Goal: Information Seeking & Learning: Learn about a topic

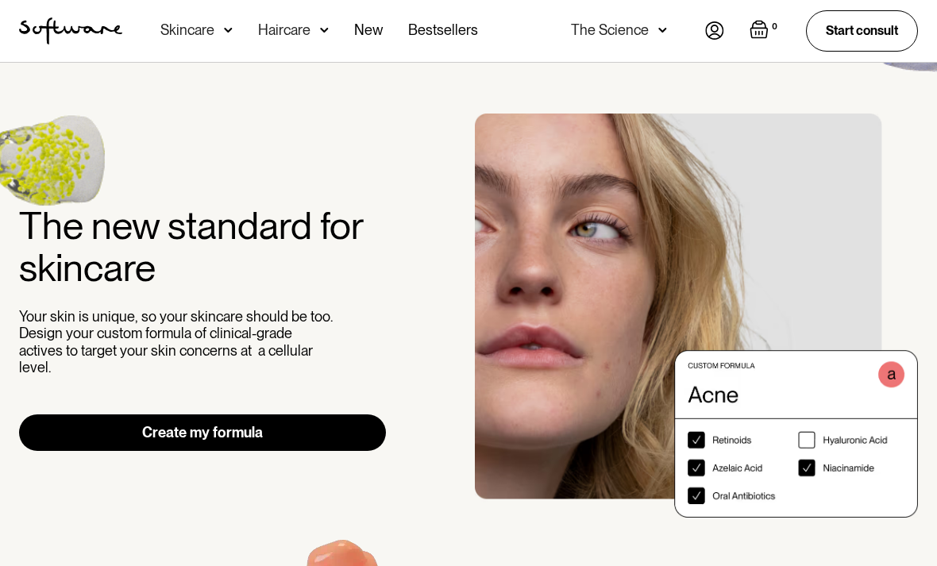
click at [195, 33] on div "Skincare" at bounding box center [187, 30] width 54 height 16
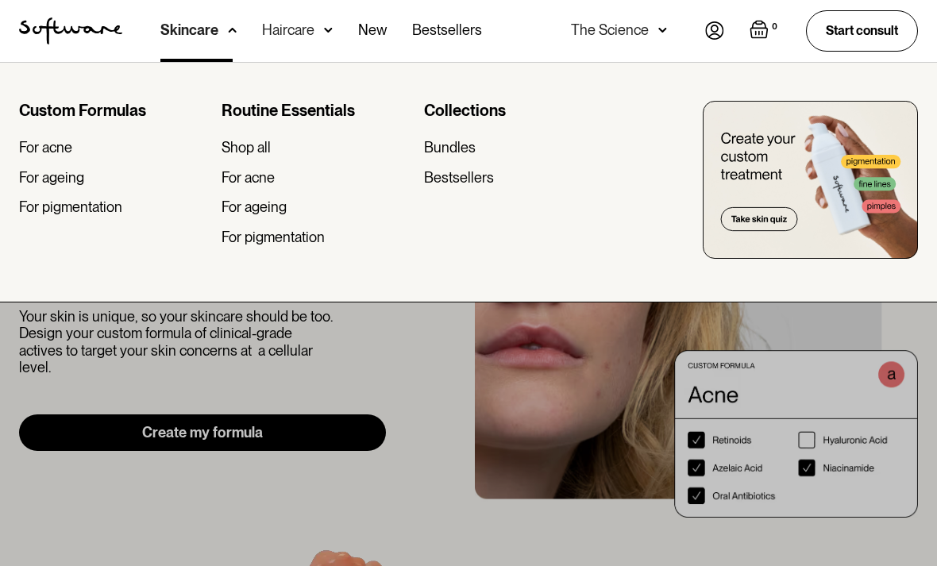
click at [45, 205] on div "For pigmentation" at bounding box center [70, 206] width 103 height 17
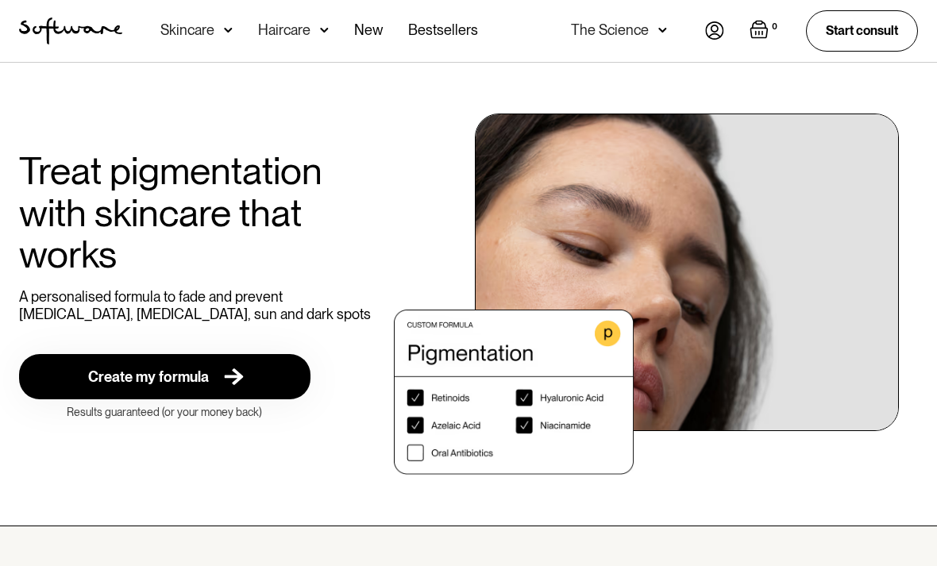
click at [194, 25] on div "Skincare" at bounding box center [187, 30] width 54 height 16
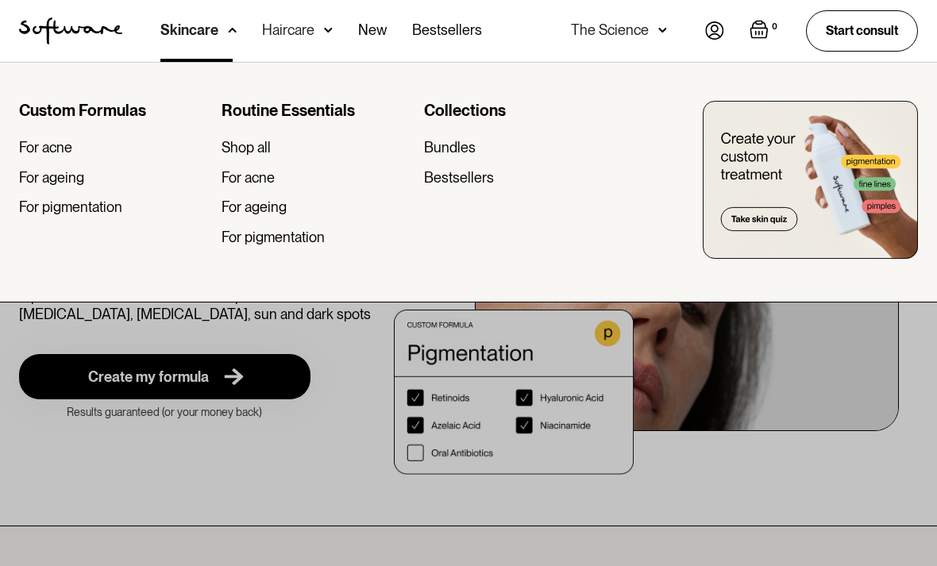
click at [243, 210] on div "For ageing" at bounding box center [253, 206] width 65 height 17
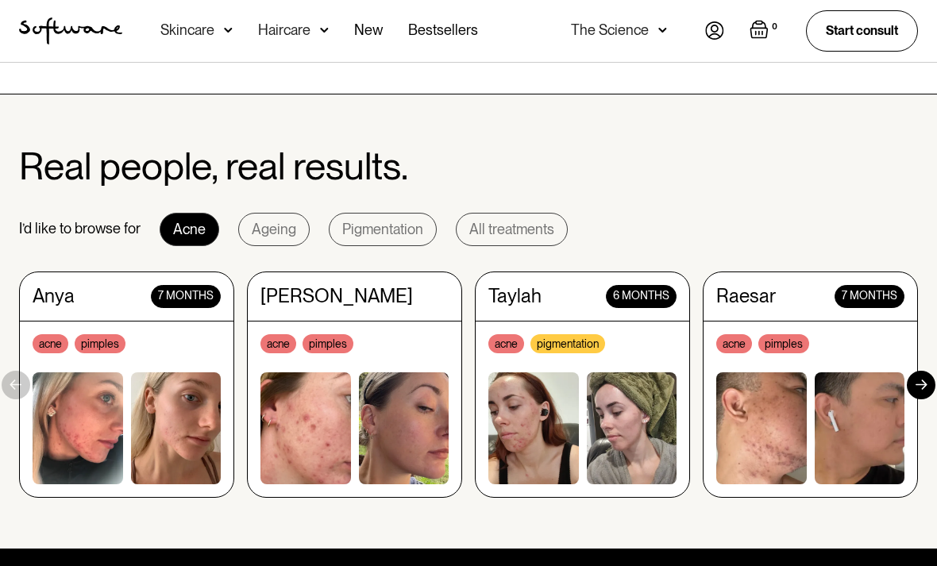
scroll to position [1365, 0]
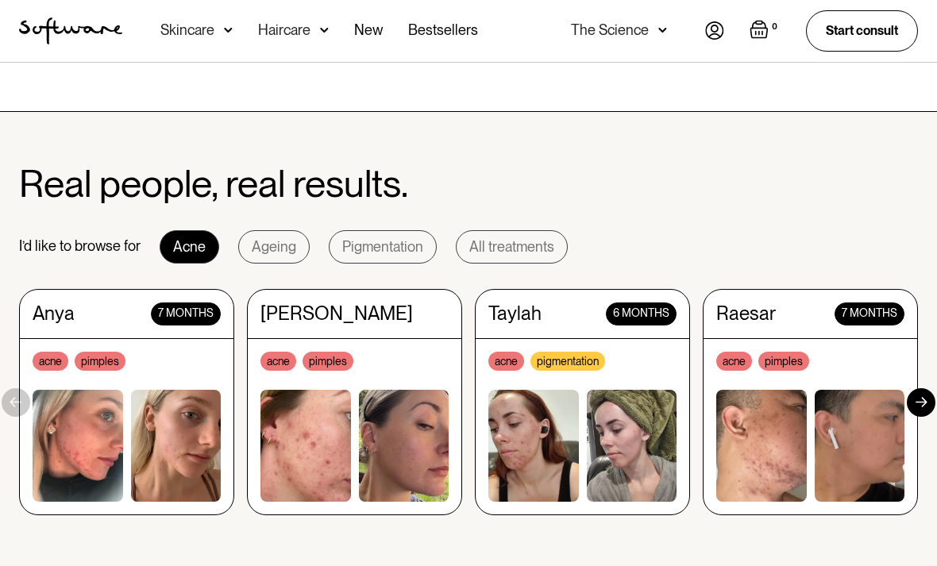
click at [262, 248] on div "Ageing" at bounding box center [274, 247] width 44 height 16
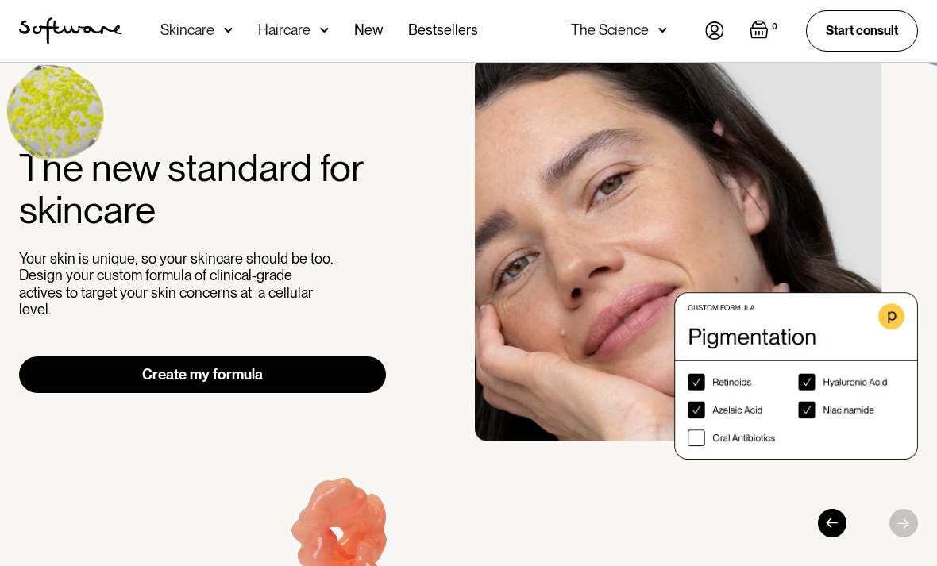
scroll to position [0, 0]
